Goal: Find contact information: Obtain details needed to contact an individual or organization

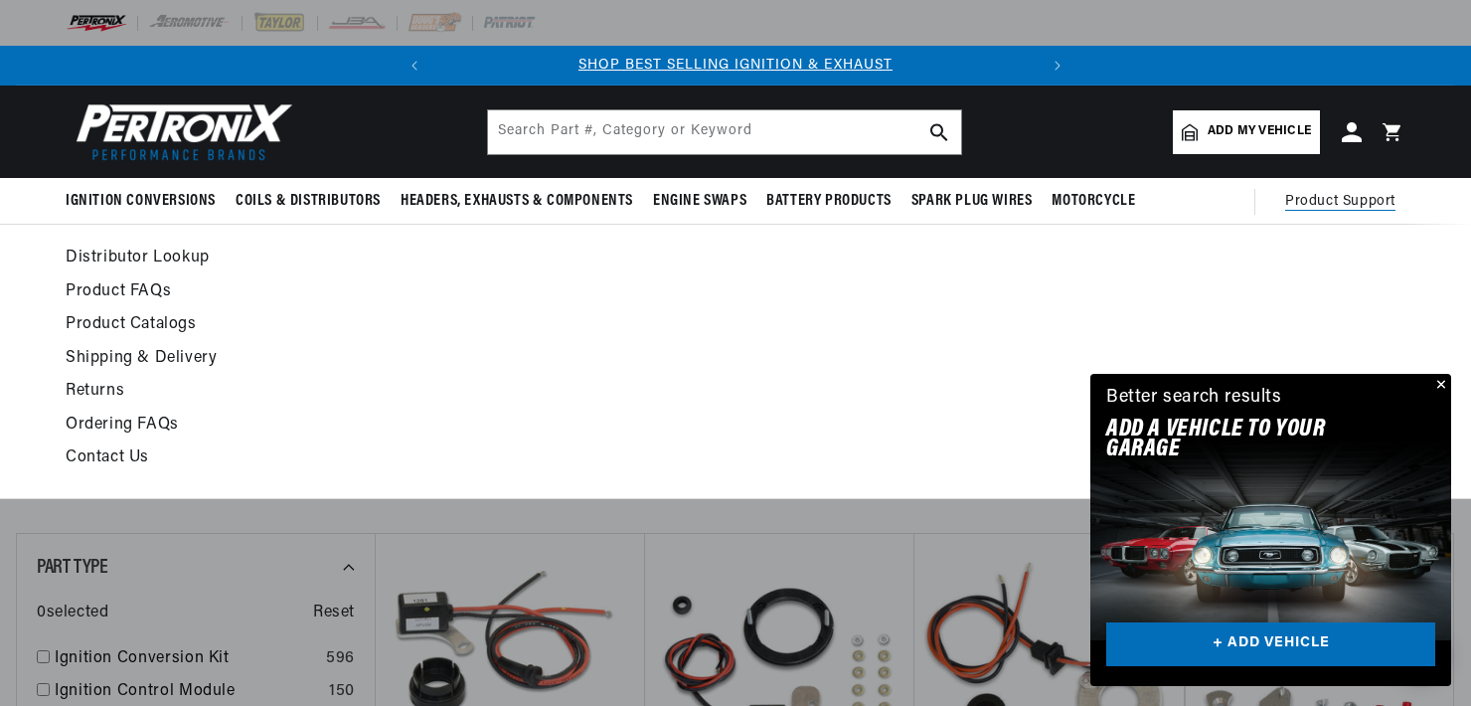
click at [1306, 196] on span "Product Support" at bounding box center [1340, 202] width 110 height 22
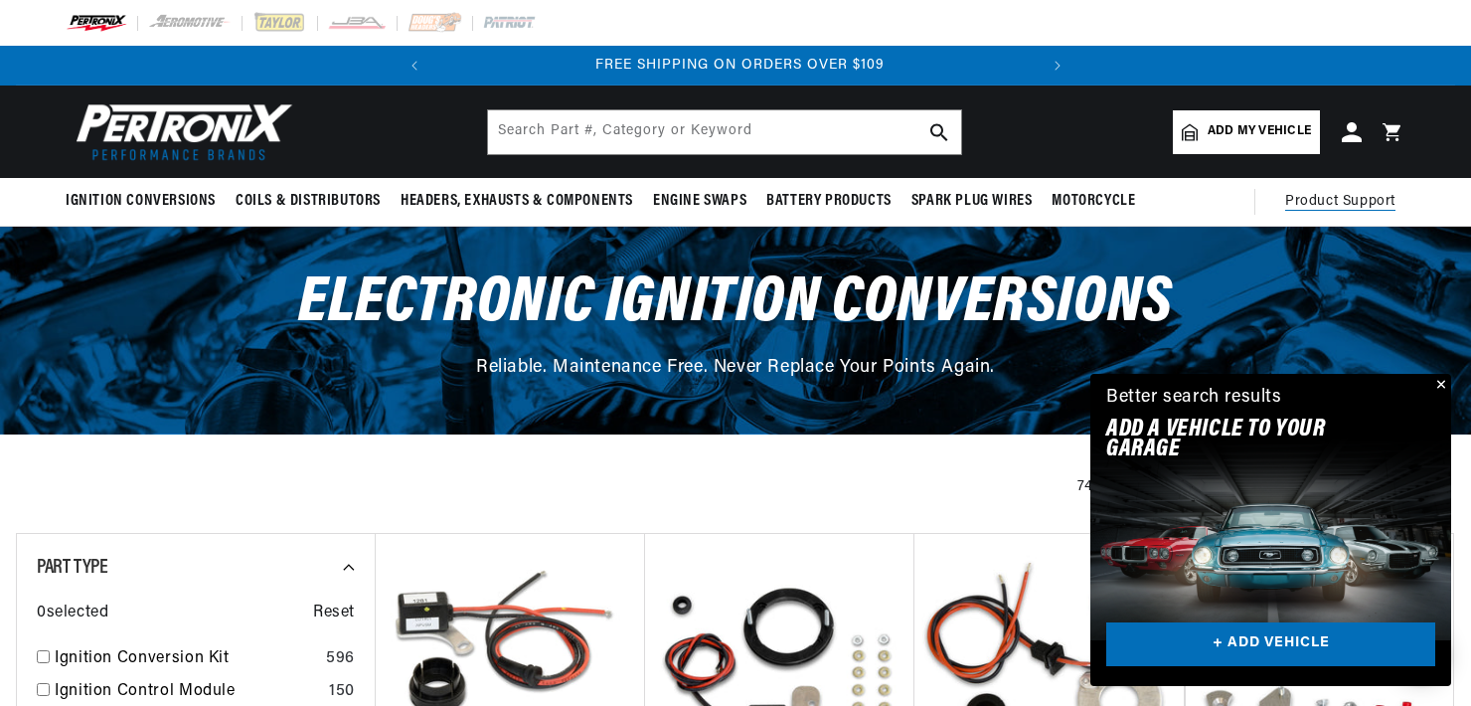
scroll to position [0, 602]
click at [1317, 198] on span "Product Support" at bounding box center [1340, 202] width 110 height 22
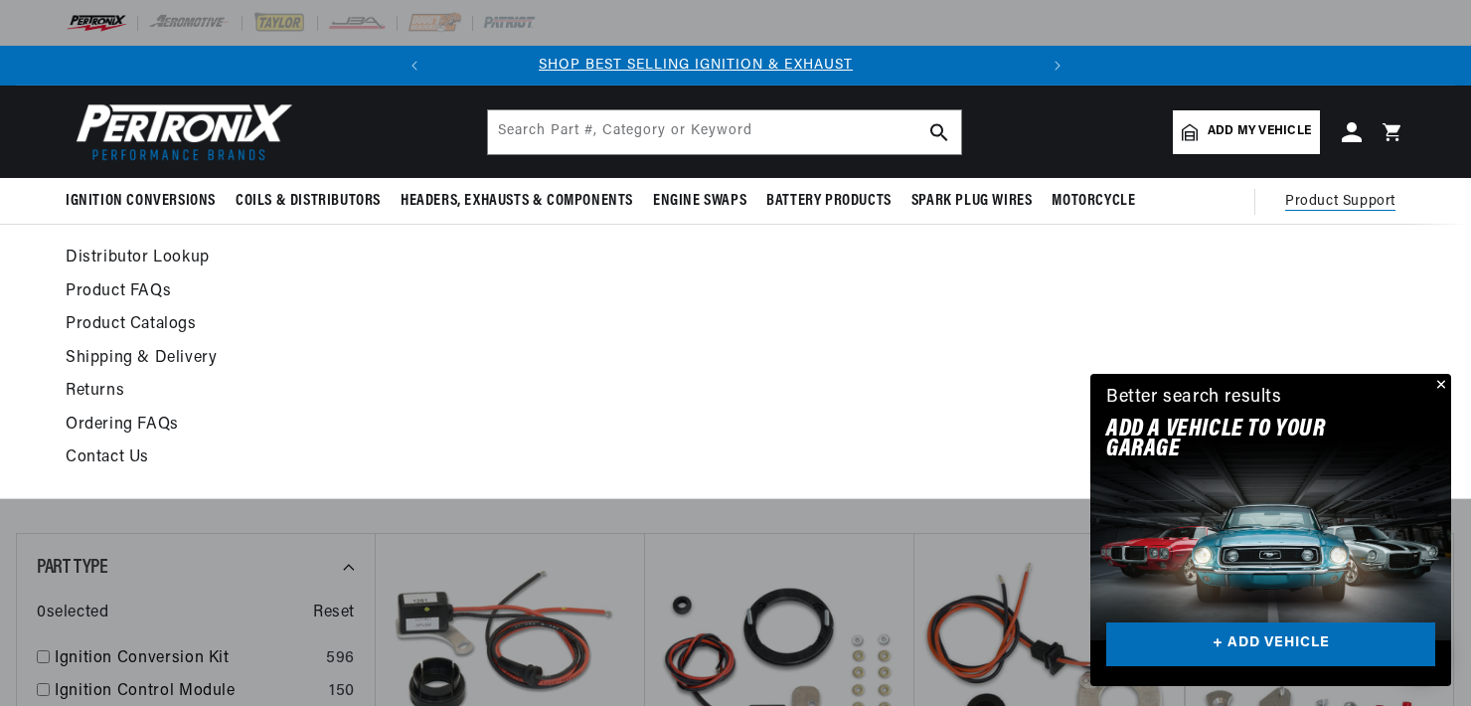
click at [111, 455] on link "Contact Us" at bounding box center [554, 458] width 977 height 28
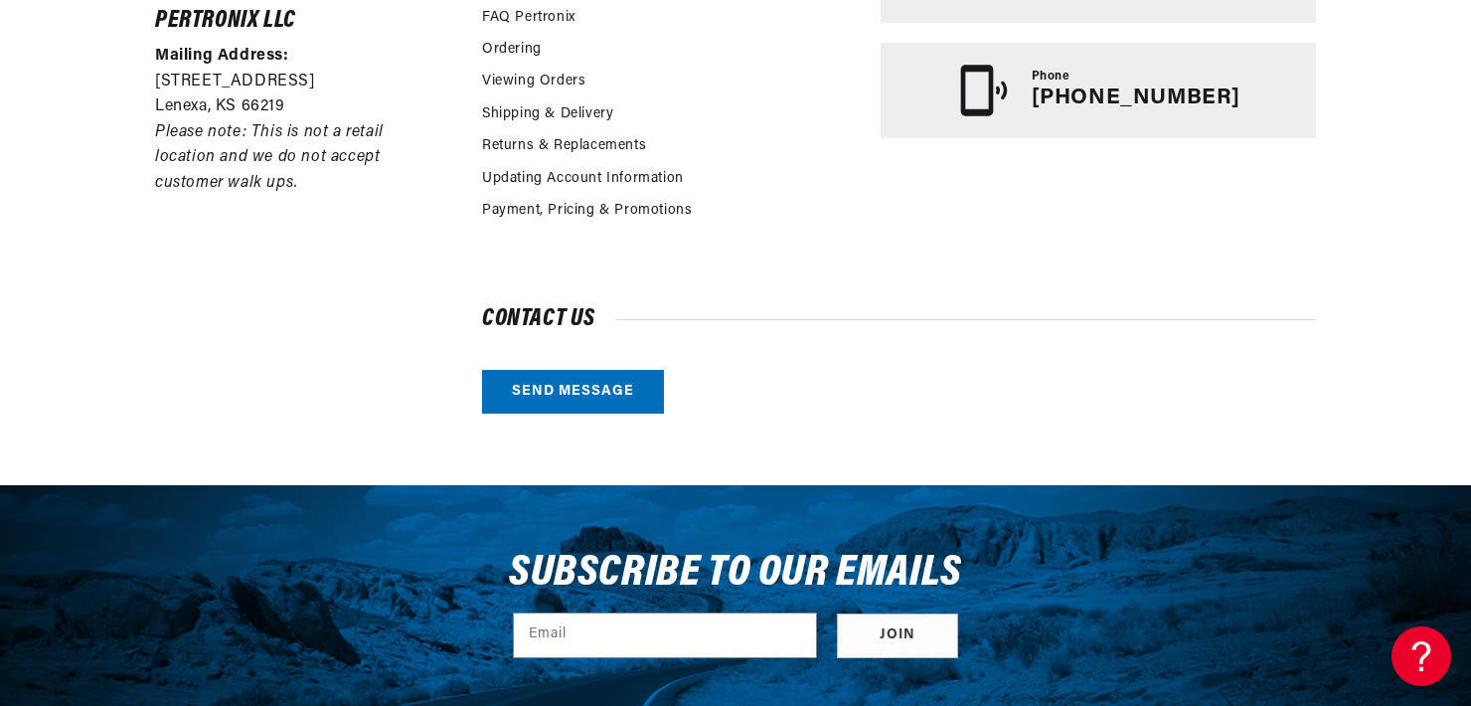
scroll to position [0, 602]
click at [1468, 8] on div "Pertronix LLC Mailing Address: 10955 Mill Creek Road Lenexa, KS 66219 Please no…" at bounding box center [735, 146] width 1471 height 677
click at [1470, 14] on div "Pertronix LLC Mailing Address: 10955 Mill Creek Road Lenexa, KS 66219 Please no…" at bounding box center [735, 146] width 1471 height 677
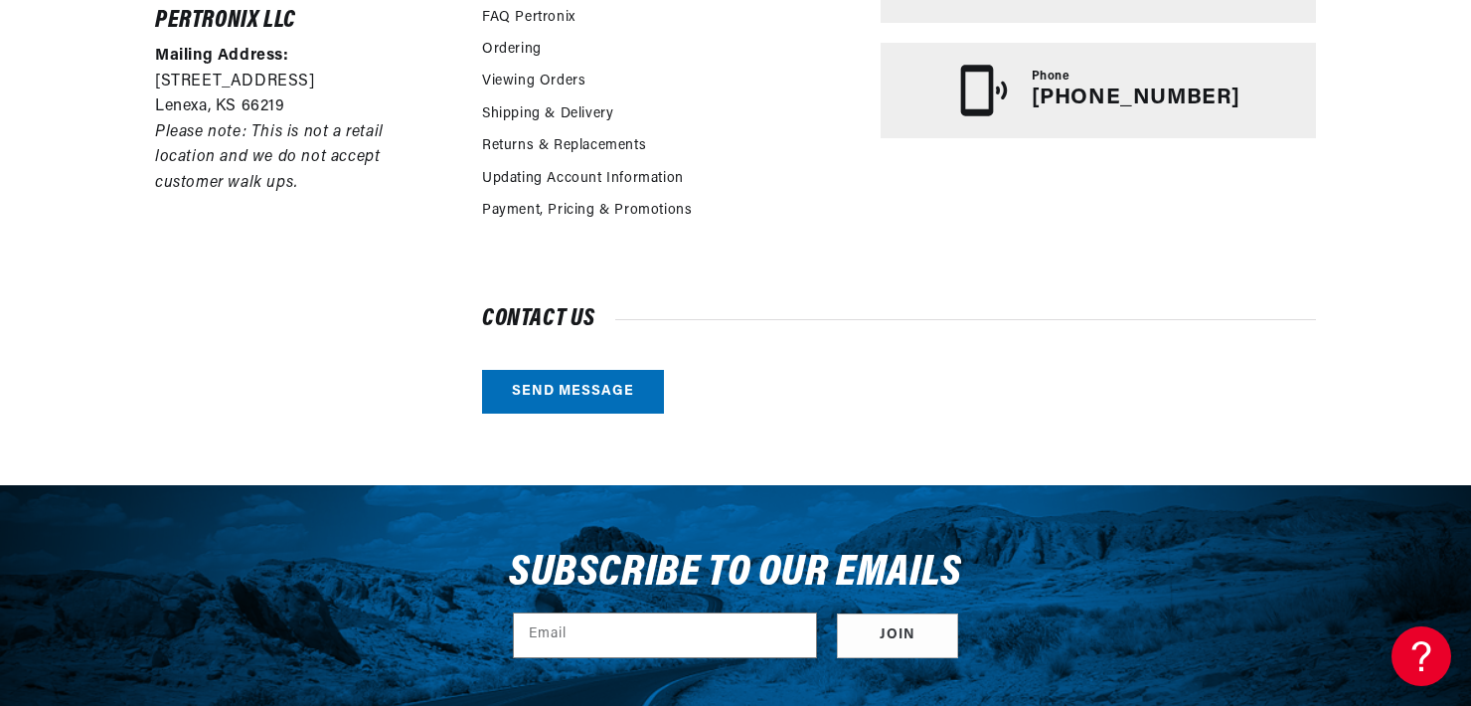
click at [1468, 244] on div "Pertronix LLC Mailing Address: 10955 Mill Creek Road Lenexa, KS 66219 Please no…" at bounding box center [735, 146] width 1471 height 677
